Goal: Check status

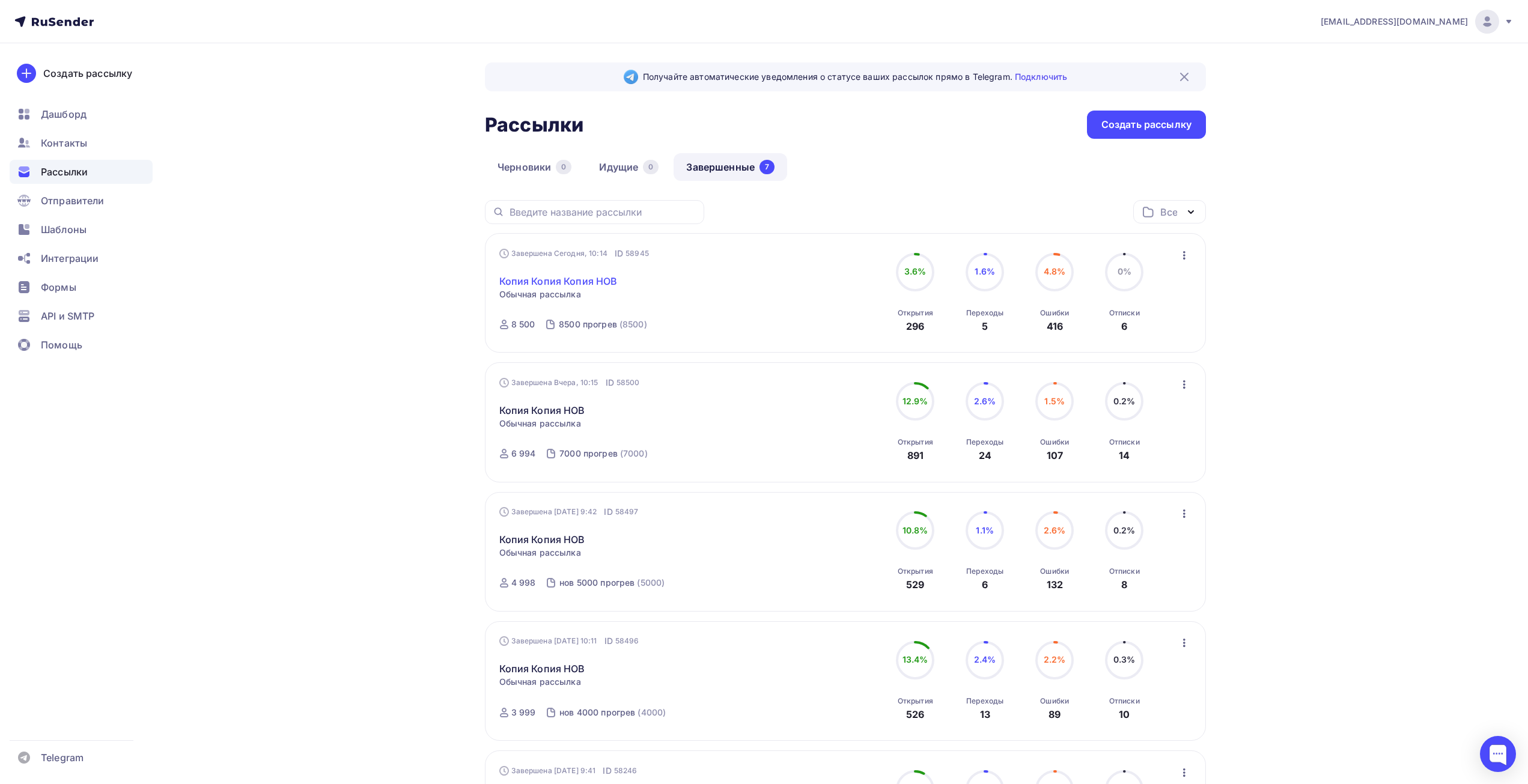
click at [575, 288] on link "Копия Копия Копия НОВ" at bounding box center [558, 281] width 118 height 15
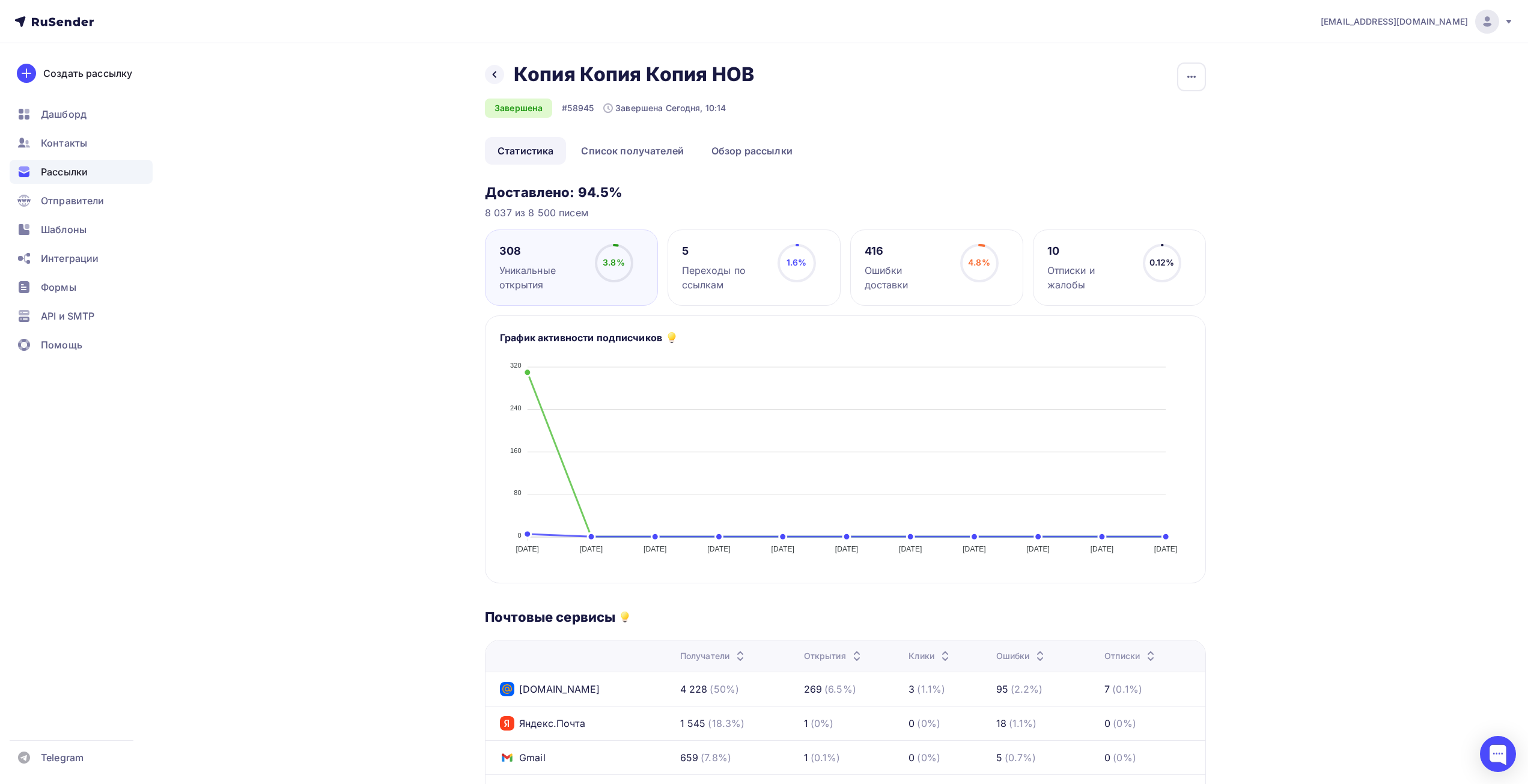
drag, startPoint x: 577, startPoint y: 185, endPoint x: 647, endPoint y: 188, distance: 70.1
click at [647, 188] on h3 "Доставлено: 94.5%" at bounding box center [846, 192] width 721 height 17
click at [772, 197] on h3 "Доставлено: 94.5%" at bounding box center [846, 192] width 721 height 17
click at [974, 280] on circle at bounding box center [979, 263] width 36 height 36
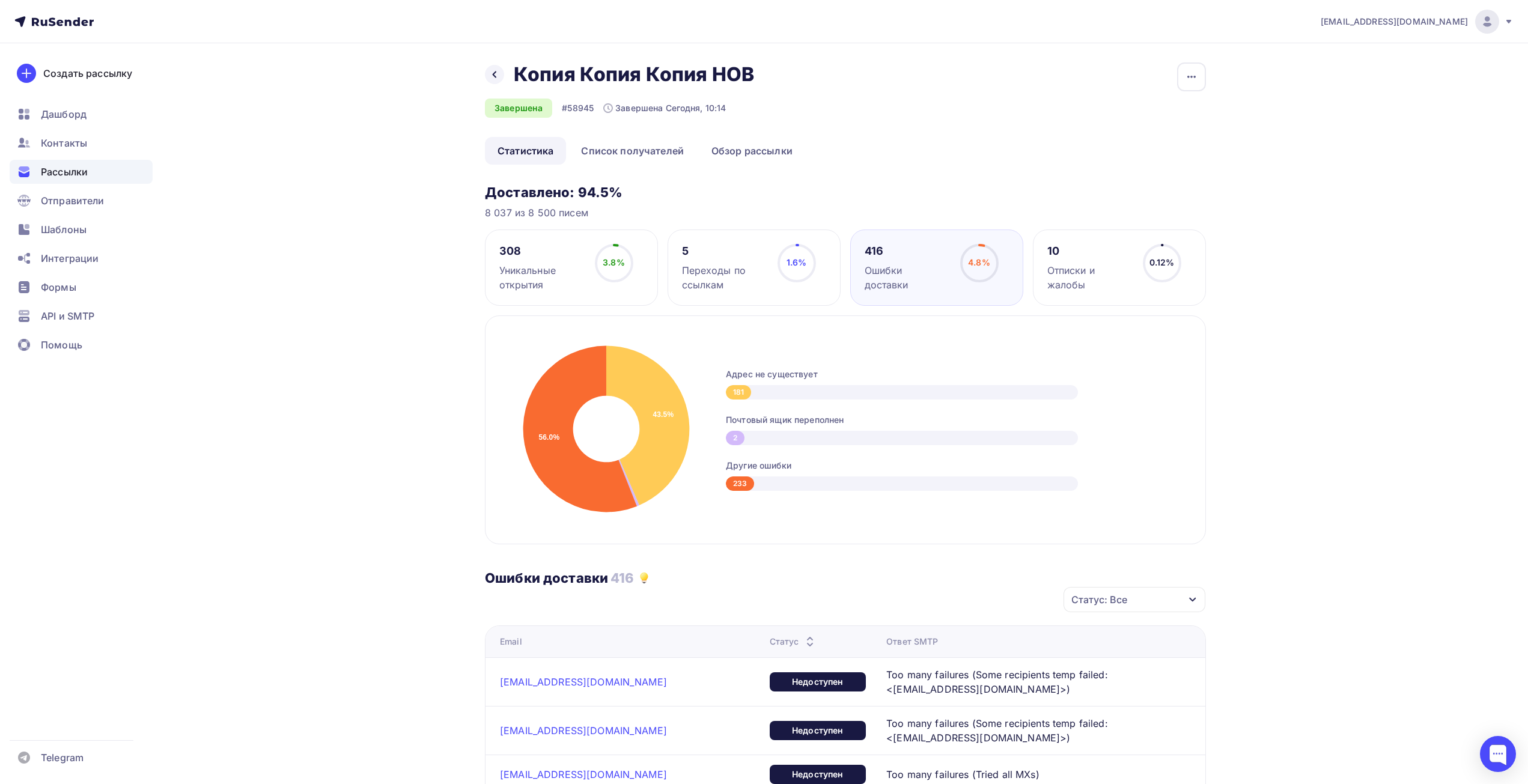
click at [491, 83] on div at bounding box center [495, 75] width 20 height 20
